Goal: Transaction & Acquisition: Book appointment/travel/reservation

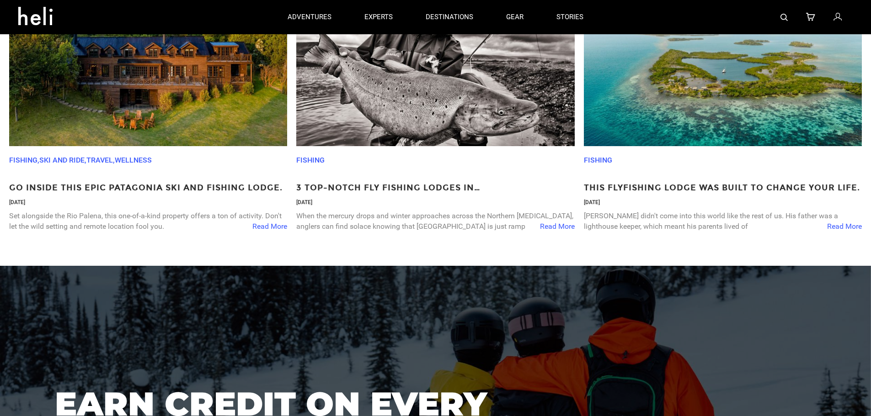
scroll to position [1532, 0]
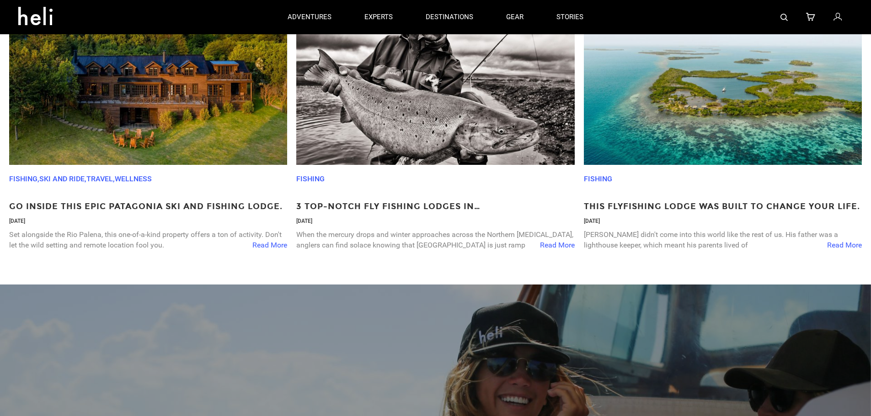
drag, startPoint x: 457, startPoint y: 111, endPoint x: 650, endPoint y: 188, distance: 207.8
click at [650, 188] on p "Fishing" at bounding box center [715, 179] width 262 height 29
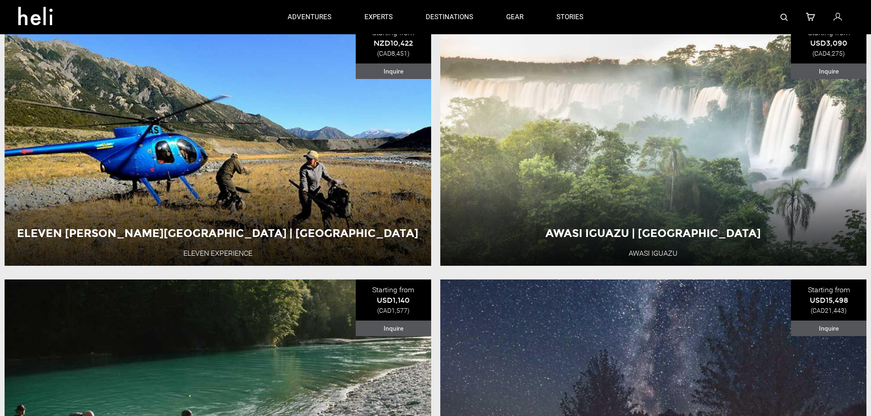
scroll to position [668, 0]
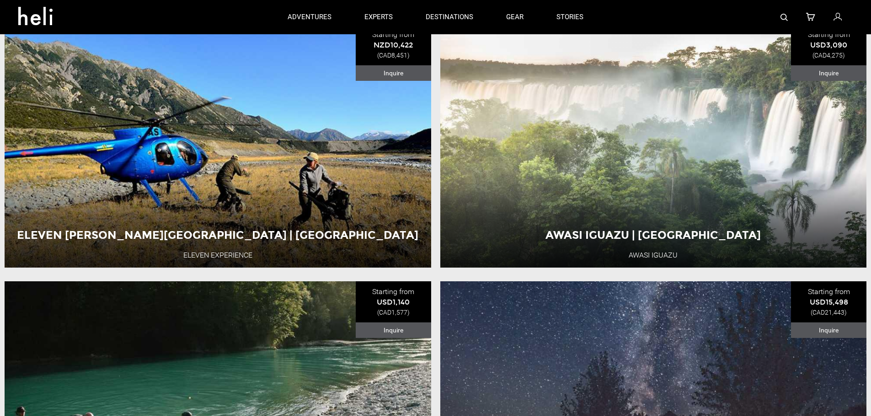
click at [649, 192] on button "View Adventure" at bounding box center [653, 189] width 91 height 23
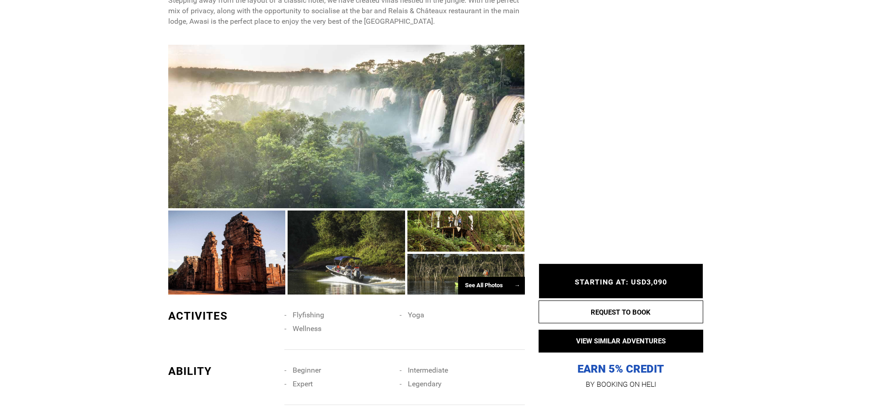
scroll to position [506, 0]
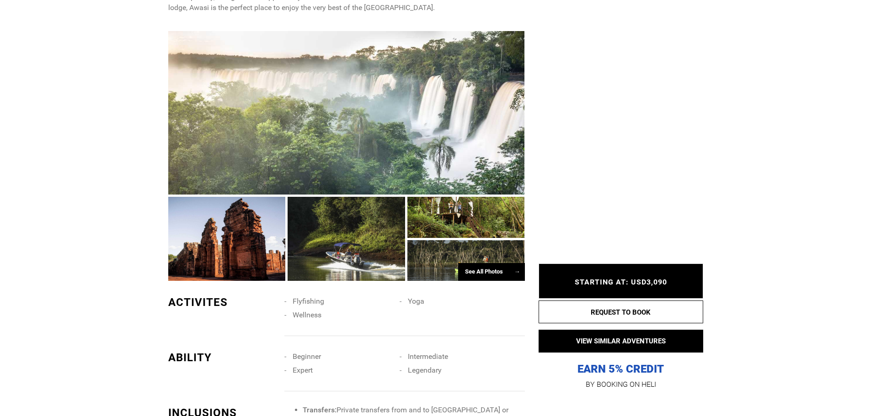
click at [486, 263] on div "See All Photos →" at bounding box center [491, 272] width 67 height 18
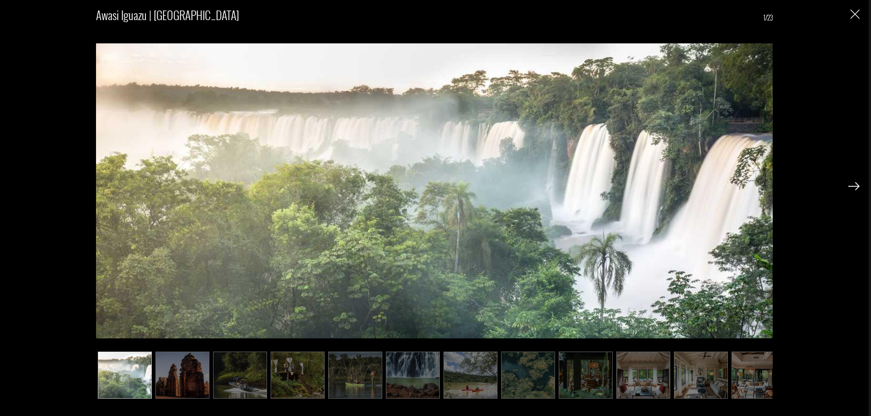
click at [632, 376] on img at bounding box center [643, 375] width 54 height 47
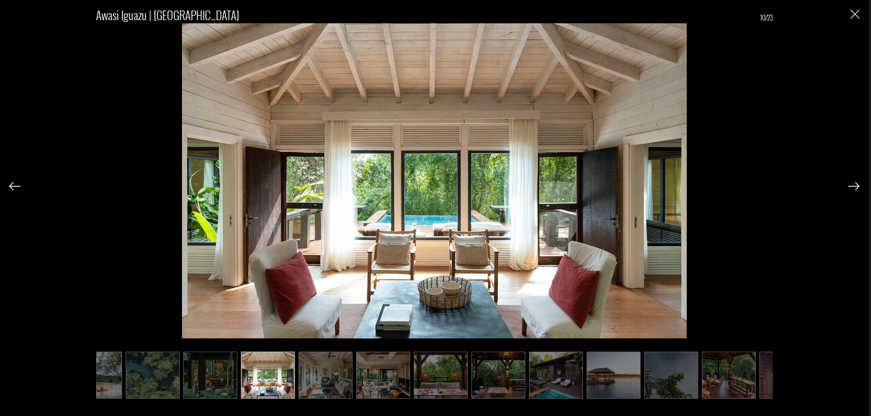
scroll to position [0, 411]
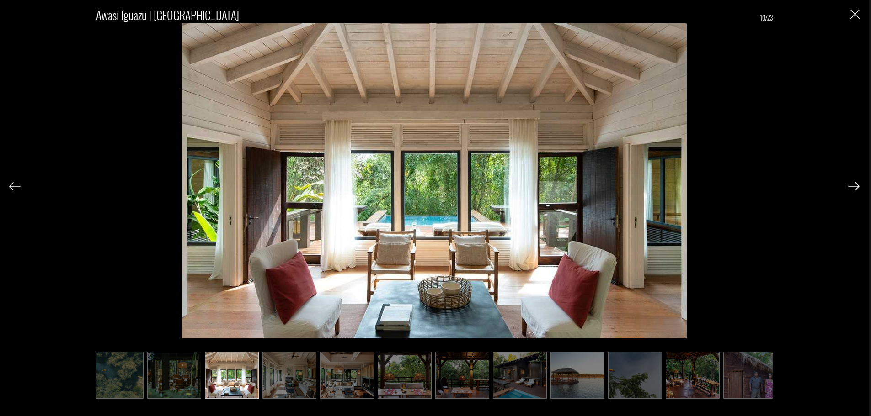
click at [692, 375] on img at bounding box center [693, 375] width 54 height 47
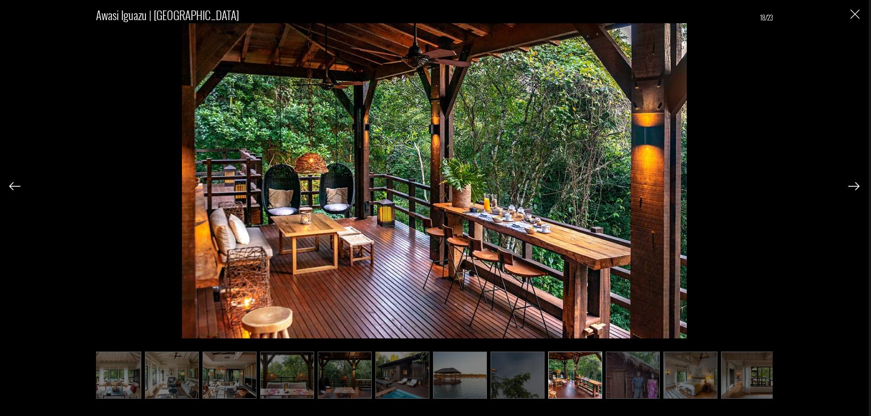
scroll to position [0, 648]
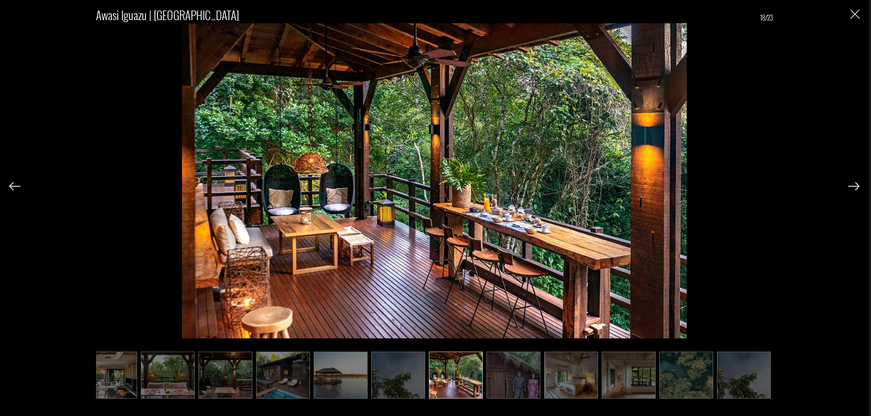
click at [459, 379] on img at bounding box center [456, 375] width 54 height 47
click at [507, 384] on img at bounding box center [513, 375] width 54 height 47
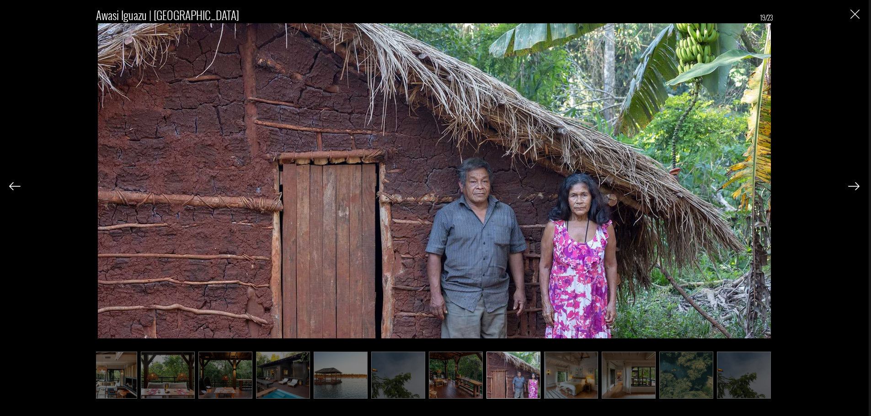
click at [562, 383] on img at bounding box center [571, 375] width 54 height 47
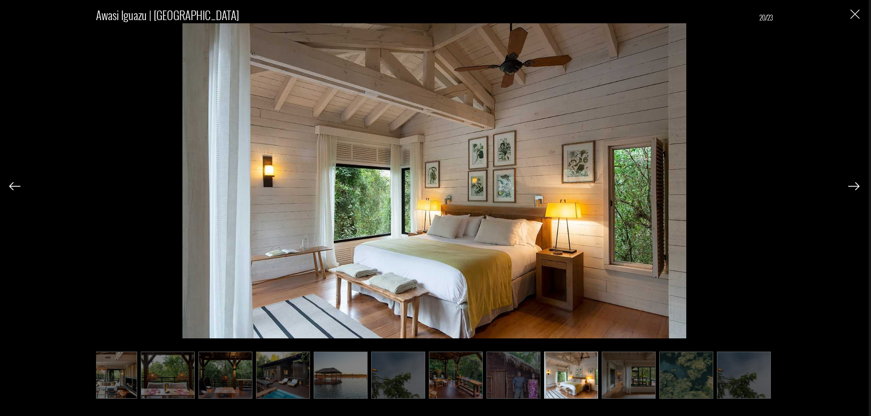
click at [632, 389] on img at bounding box center [629, 375] width 54 height 47
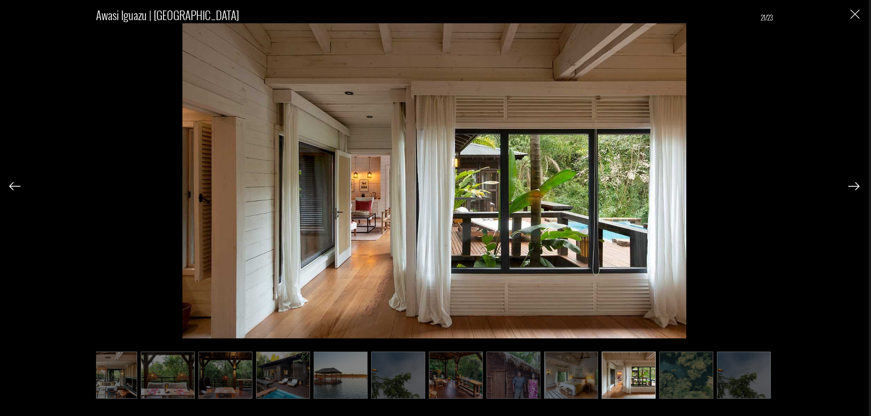
click at [672, 378] on img at bounding box center [686, 375] width 54 height 47
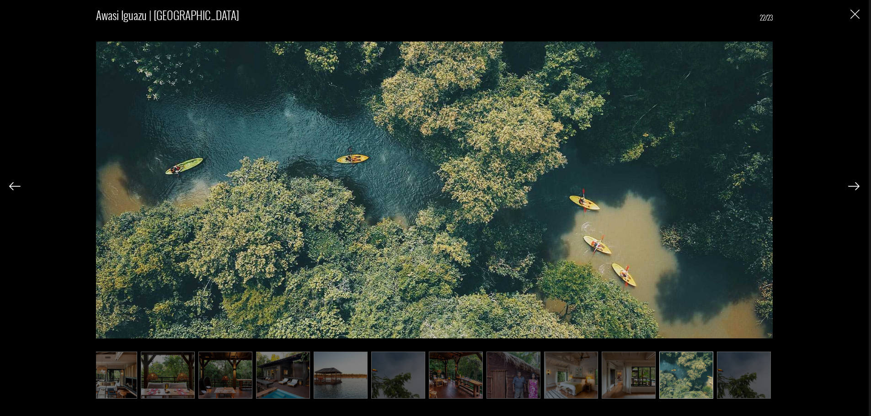
click at [718, 379] on img at bounding box center [744, 375] width 54 height 47
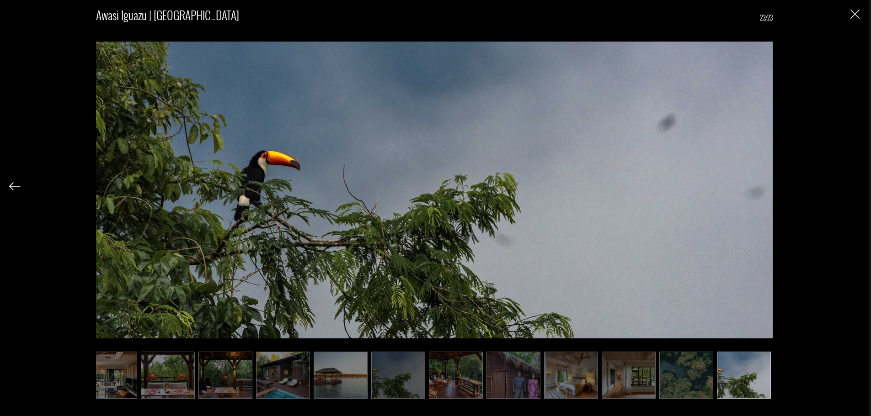
click at [860, 21] on div "Awasi Iguazu | [GEOGRAPHIC_DATA] 23/23" at bounding box center [434, 208] width 869 height 416
click at [858, 15] on img "Close" at bounding box center [854, 14] width 9 height 9
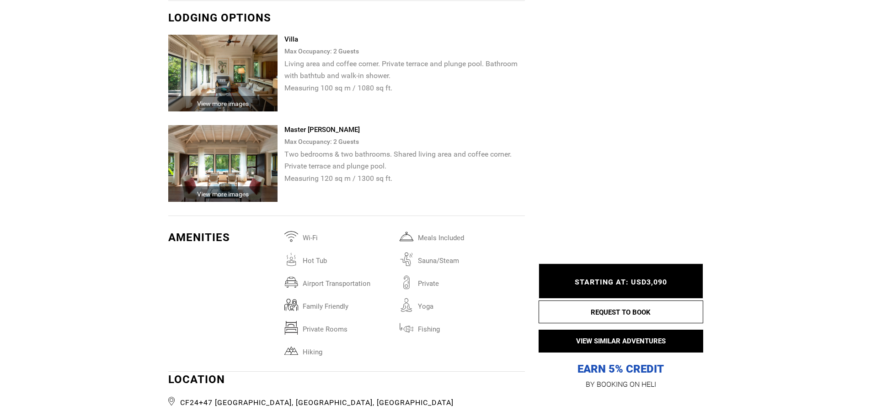
scroll to position [1441, 0]
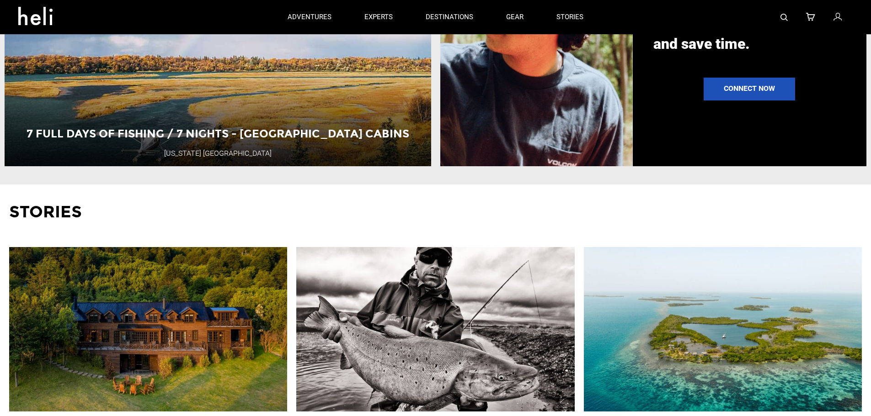
scroll to position [1143, 0]
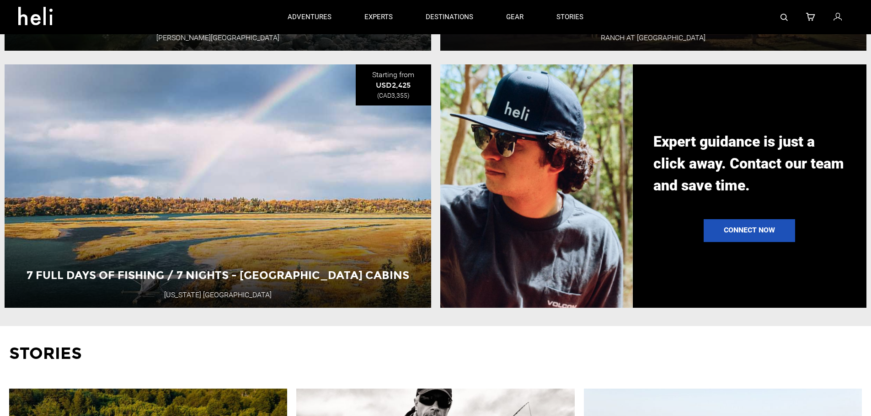
click at [145, 198] on div "[GEOGRAPHIC_DATA]" at bounding box center [175, 210] width 85 height 24
